Goal: Check status: Check status

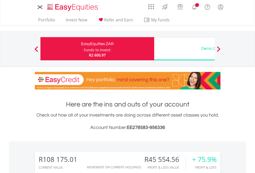
scroll to position [49, 81]
click at [84, 49] on div "Funds to invest:" at bounding box center [97, 49] width 27 height 5
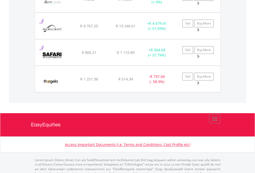
scroll to position [49, 81]
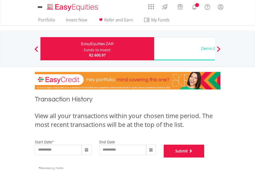
click at [204, 157] on button "Submit" at bounding box center [184, 151] width 41 height 13
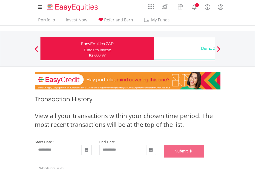
scroll to position [209, 0]
